Goal: Task Accomplishment & Management: Manage account settings

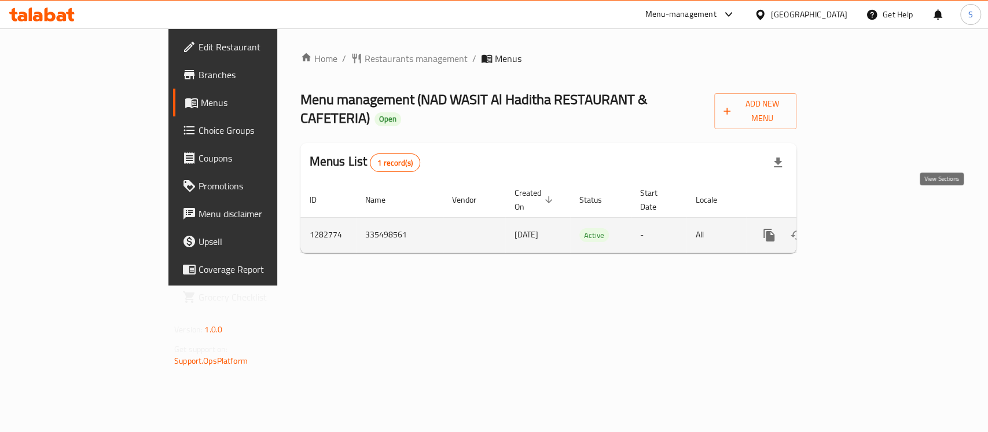
click at [866, 221] on link "enhanced table" at bounding box center [853, 235] width 28 height 28
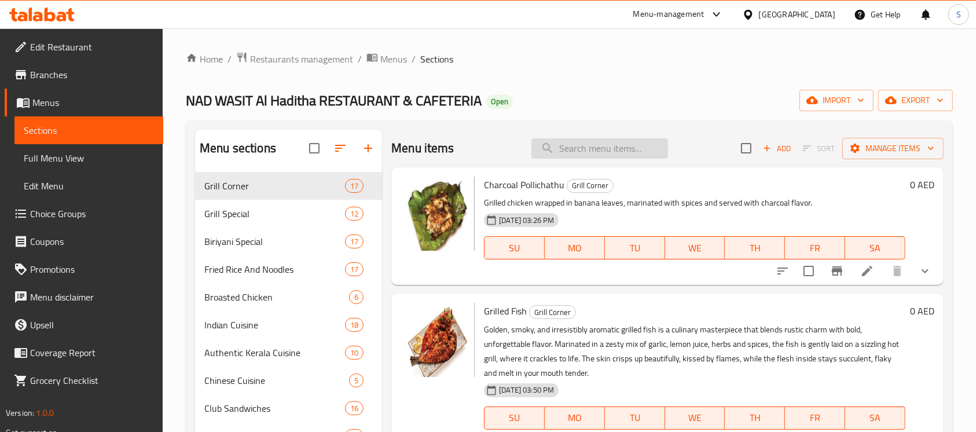
click at [602, 141] on input "search" at bounding box center [599, 148] width 137 height 20
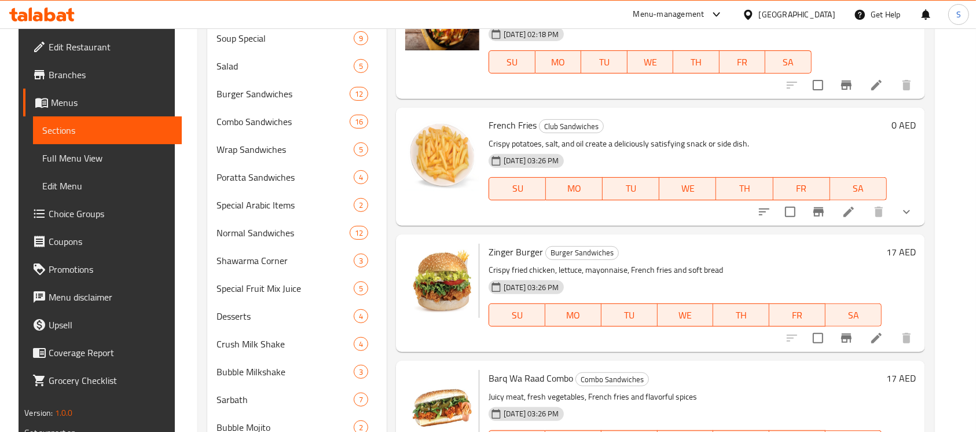
scroll to position [463, 0]
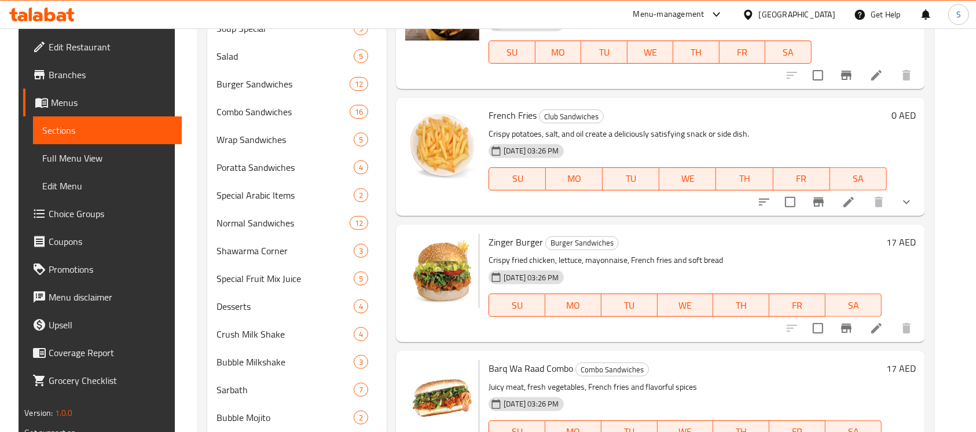
type input "french fries"
click at [855, 200] on icon at bounding box center [849, 202] width 14 height 14
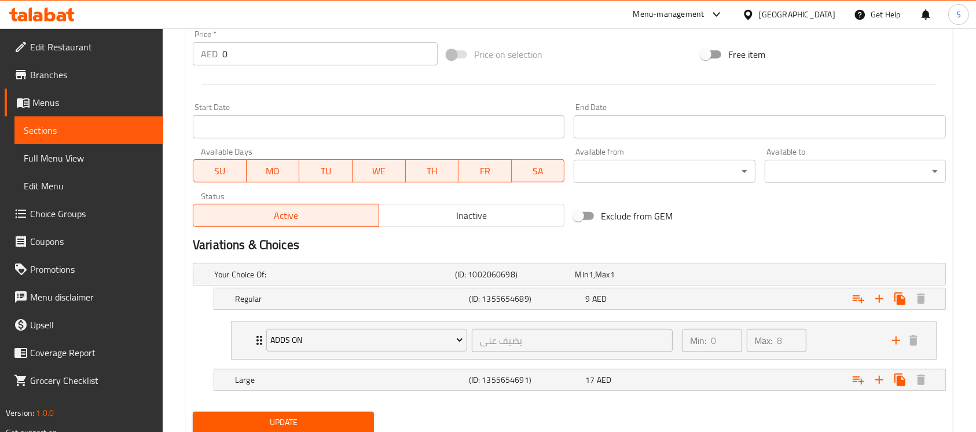
scroll to position [476, 0]
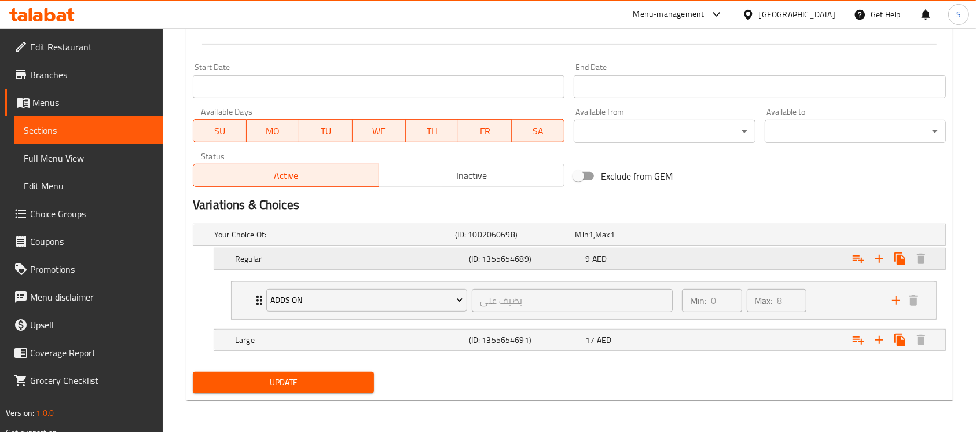
click at [788, 237] on div "Expand" at bounding box center [813, 234] width 241 height 5
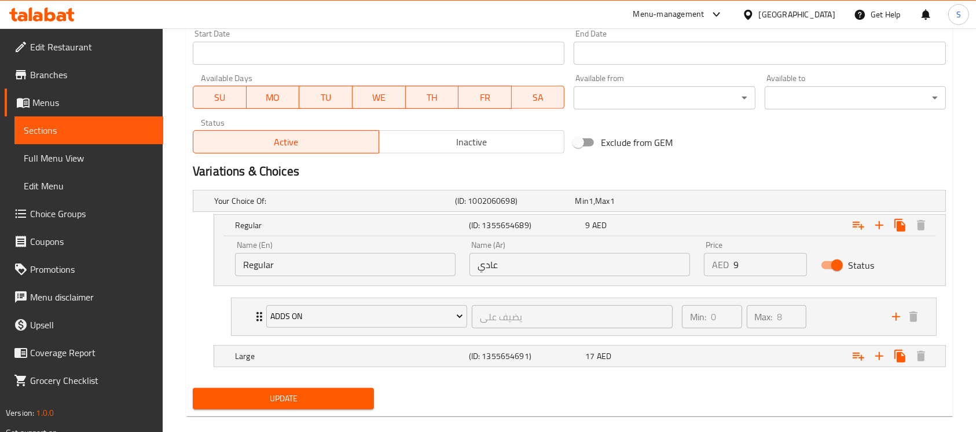
scroll to position [525, 0]
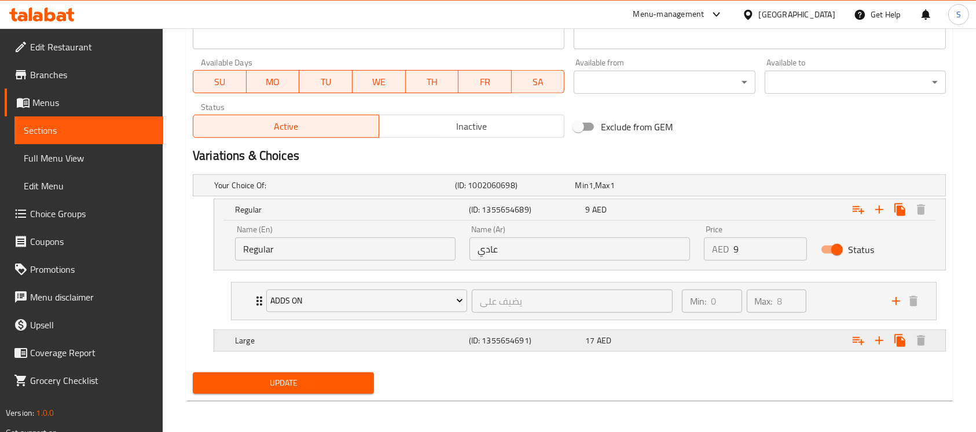
click at [686, 193] on div "17 AED" at bounding box center [632, 185] width 120 height 16
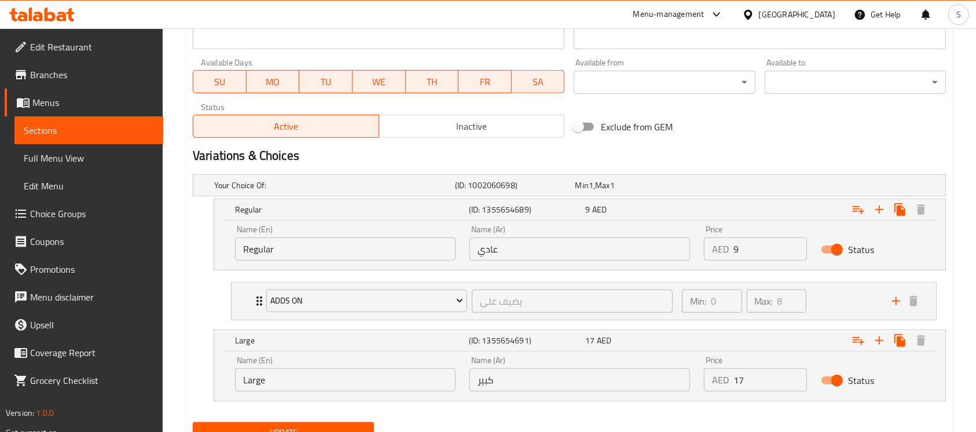
scroll to position [575, 0]
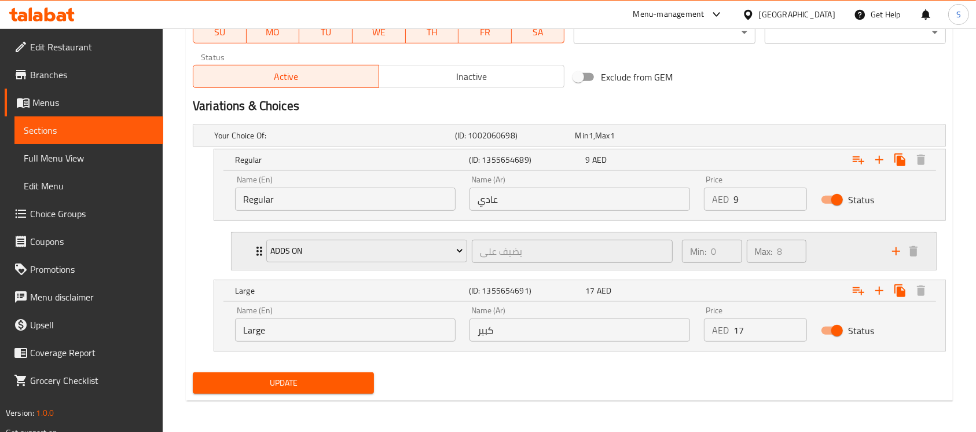
click at [258, 255] on icon "Expand" at bounding box center [259, 251] width 14 height 14
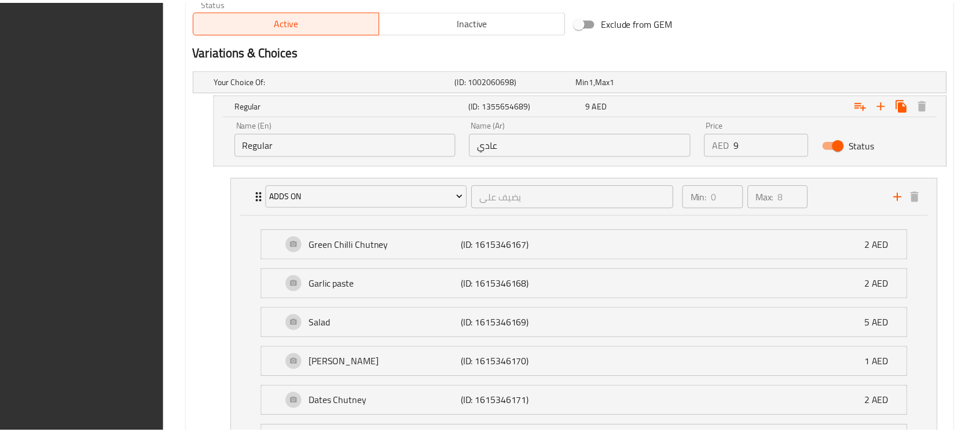
scroll to position [912, 0]
